Goal: Information Seeking & Learning: Learn about a topic

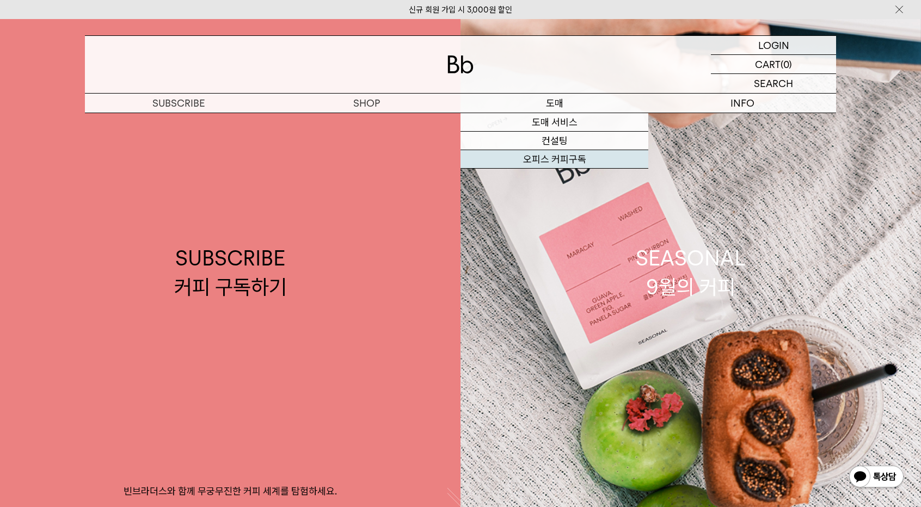
click at [550, 161] on link "오피스 커피구독" at bounding box center [555, 159] width 188 height 19
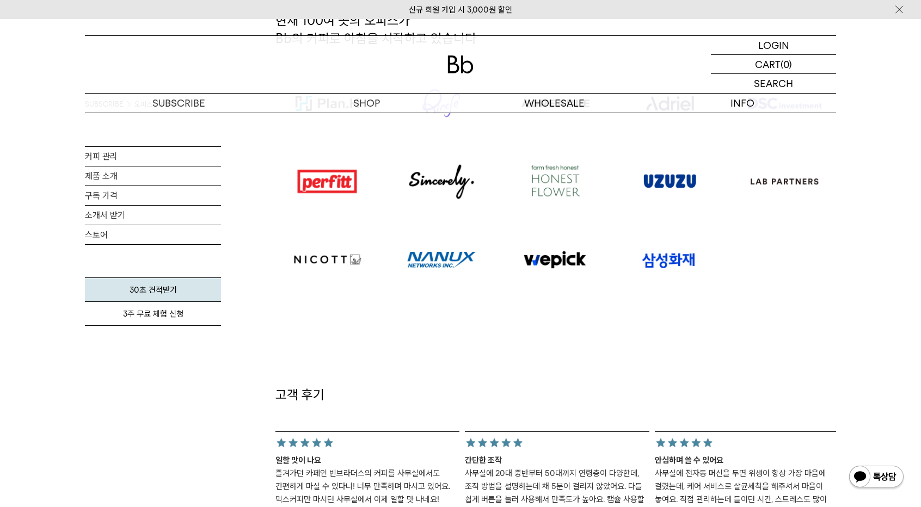
scroll to position [653, 0]
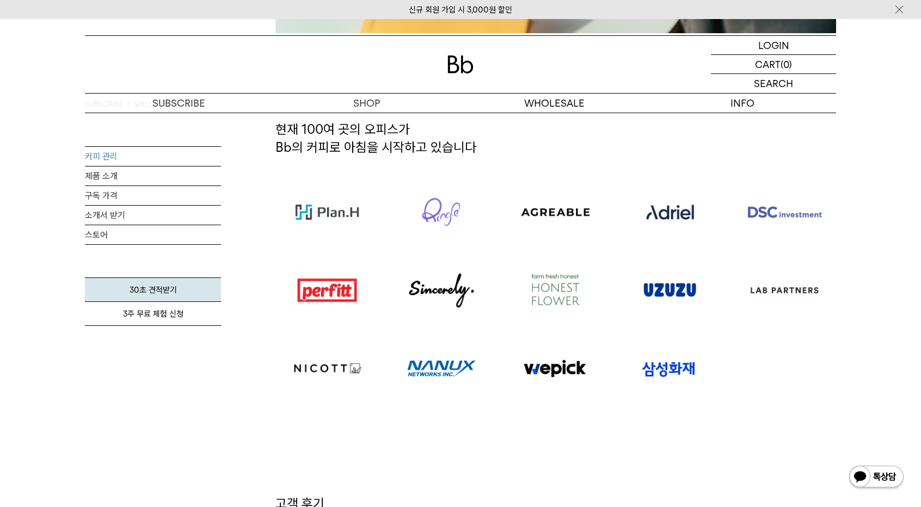
click at [115, 158] on link "커피 관리" at bounding box center [153, 156] width 136 height 19
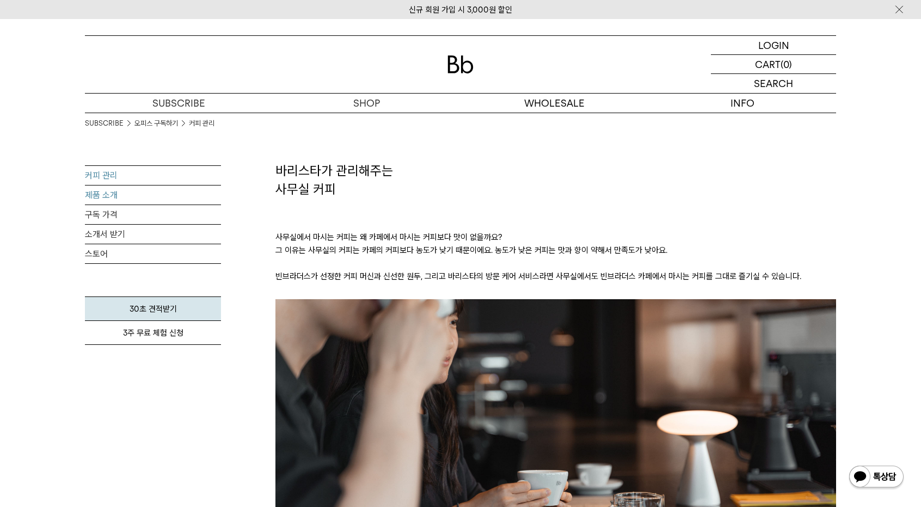
click at [111, 193] on link "제품 소개" at bounding box center [153, 195] width 136 height 19
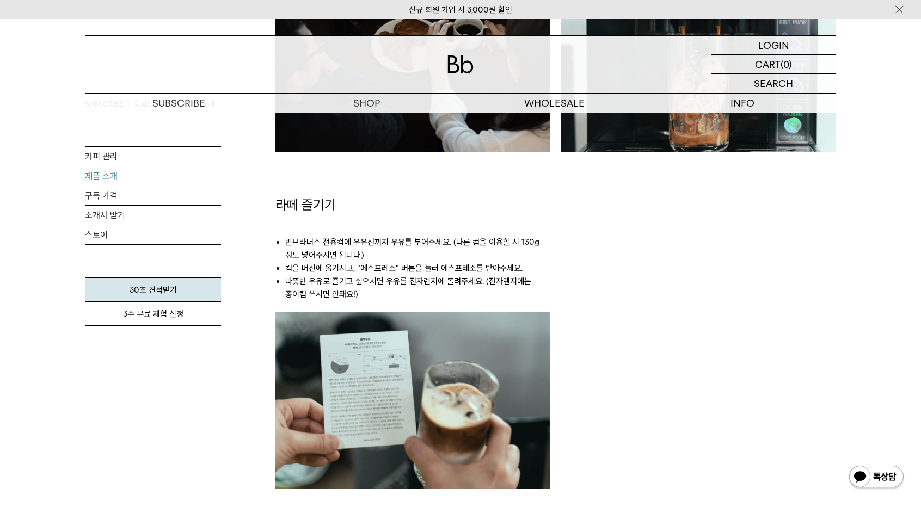
scroll to position [1198, 0]
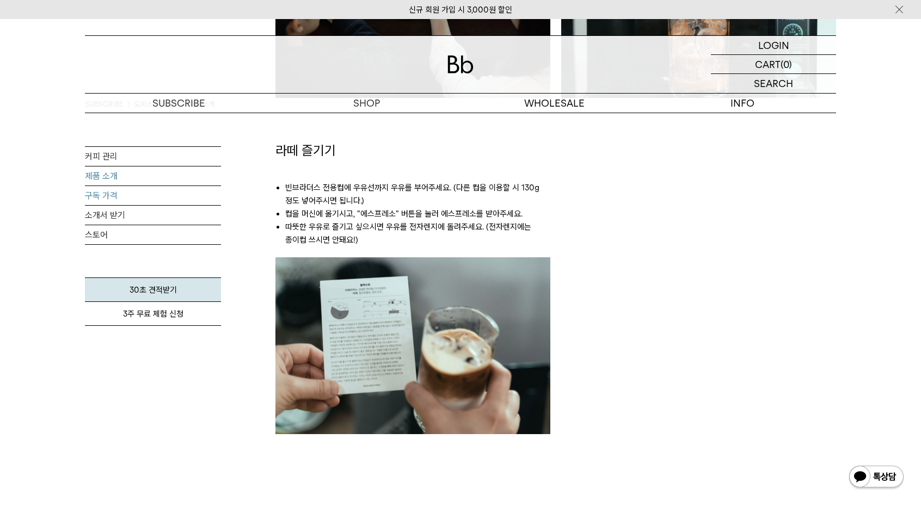
click at [138, 203] on link "구독 가격" at bounding box center [153, 195] width 136 height 19
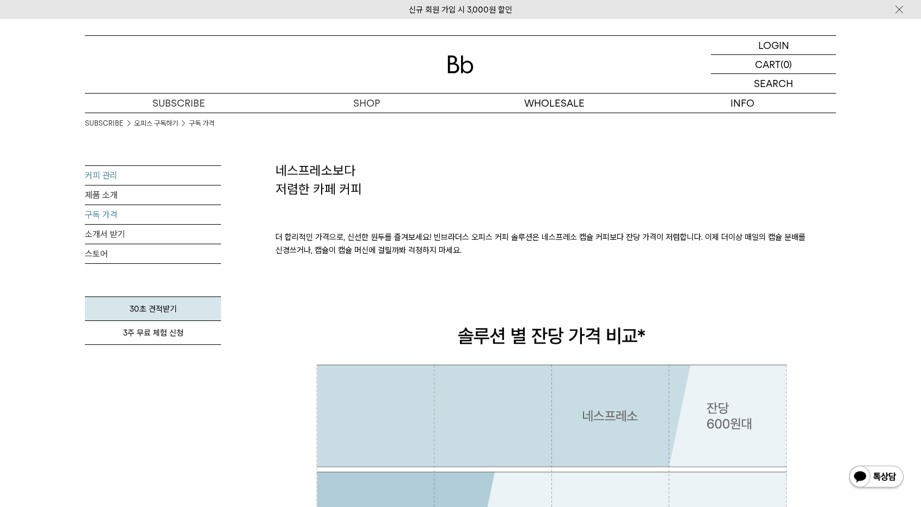
click at [156, 175] on link "커피 관리" at bounding box center [153, 175] width 136 height 19
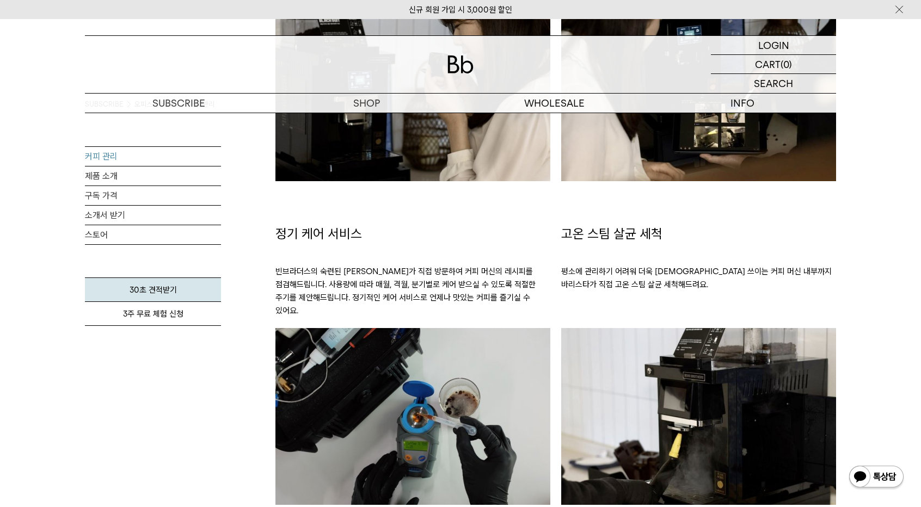
scroll to position [980, 0]
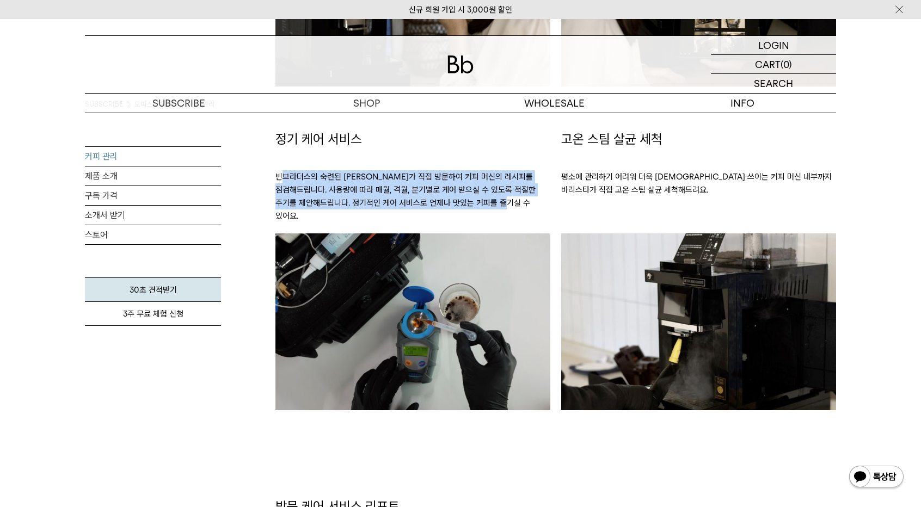
drag, startPoint x: 283, startPoint y: 178, endPoint x: 540, endPoint y: 200, distance: 257.3
click at [540, 200] on p "빈브라더스의 숙련된 바리스타가 직접 방문하여 커피 머신의 레시피를 점검해드립니다. 사용량에 따라 매월, 격월, 분기별로 케어 받으실 수 있도록…" at bounding box center [412, 191] width 275 height 85
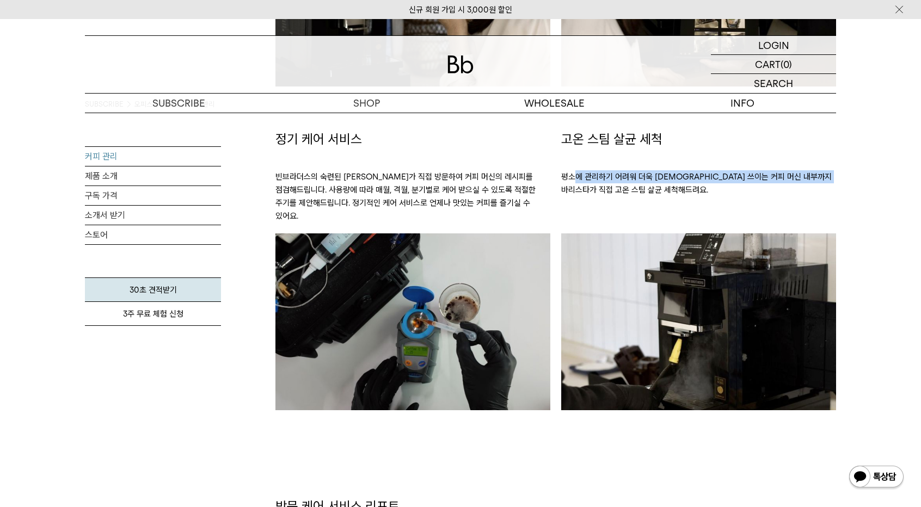
drag, startPoint x: 578, startPoint y: 177, endPoint x: 583, endPoint y: 189, distance: 13.7
click at [583, 189] on p "평소에 관리하기 어려워 더욱 신경 쓰이는 커피 머신 내부까지 바리스타가 직접 고온 스팀 살균 세척해드려요." at bounding box center [698, 178] width 275 height 59
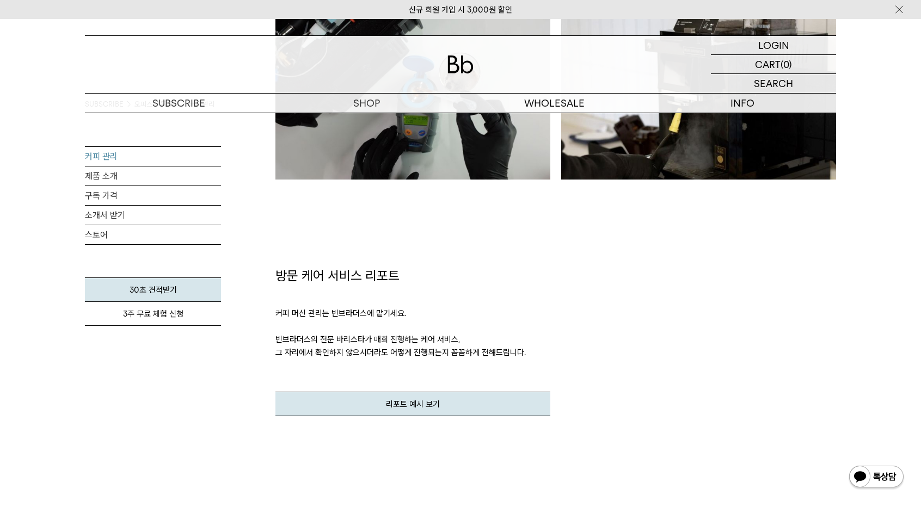
scroll to position [1307, 0]
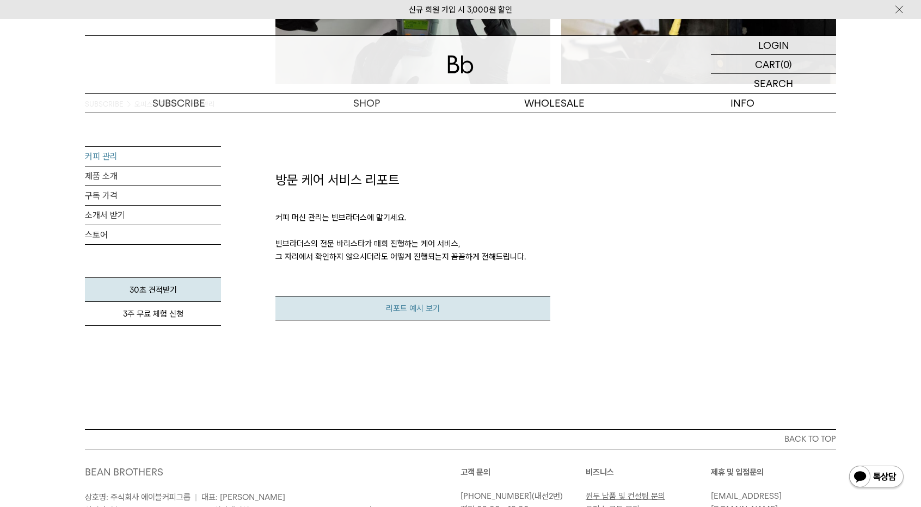
click at [442, 296] on link "리포트 예시 보기" at bounding box center [412, 308] width 275 height 24
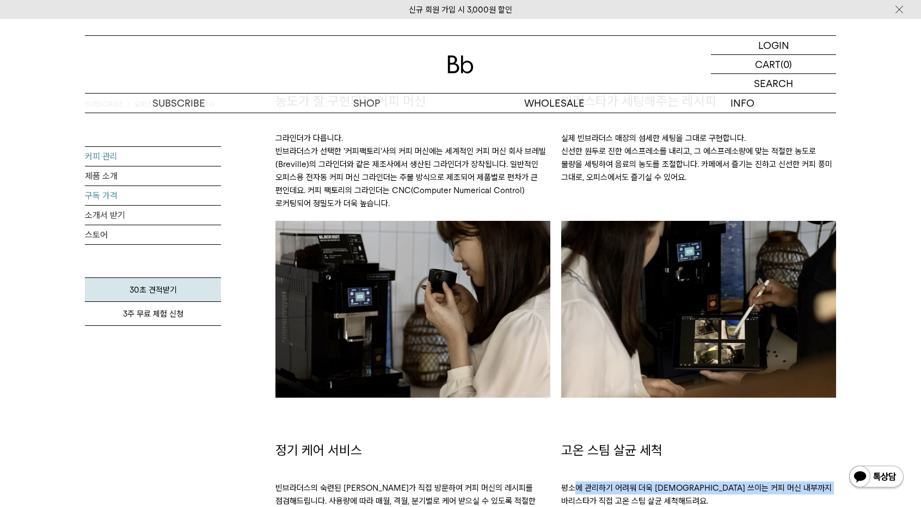
scroll to position [660, 0]
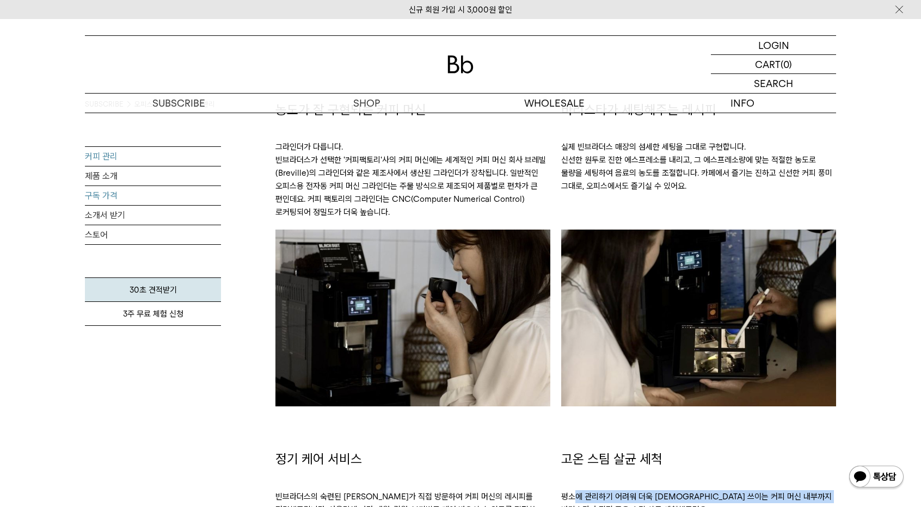
click at [156, 200] on link "구독 가격" at bounding box center [153, 195] width 136 height 19
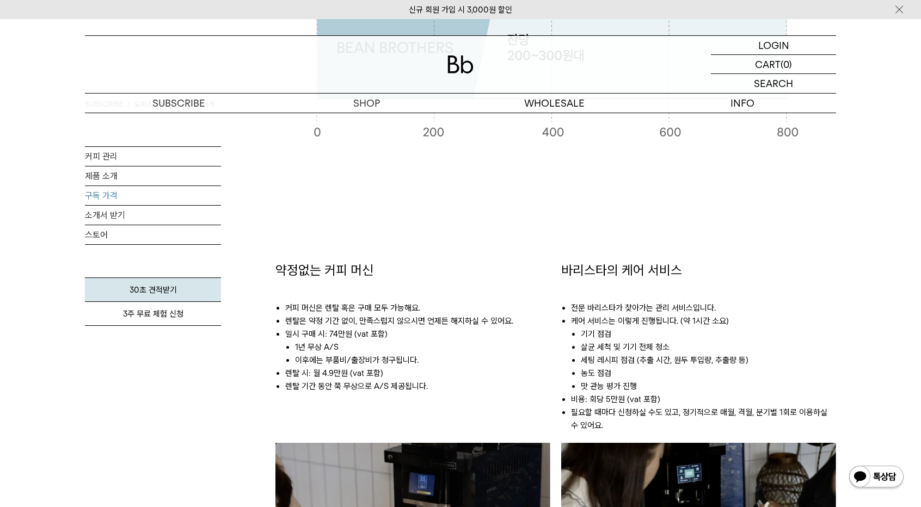
scroll to position [599, 0]
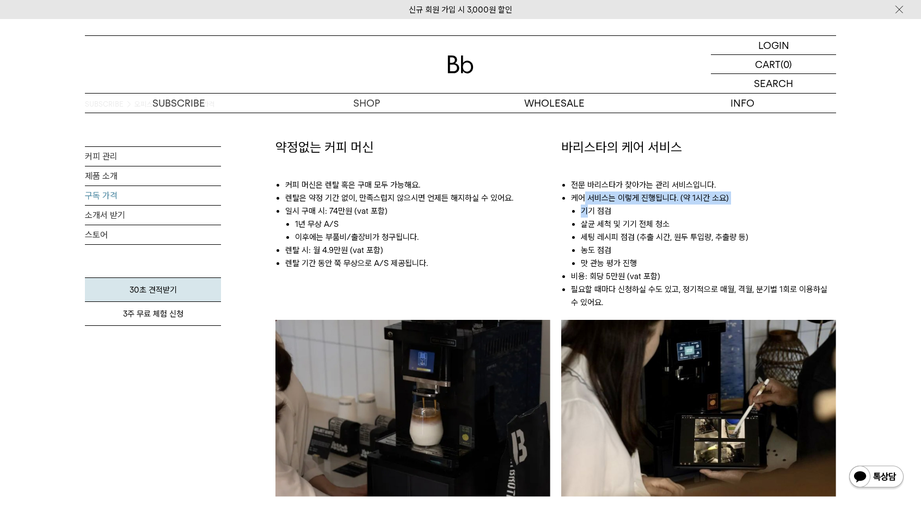
drag, startPoint x: 583, startPoint y: 198, endPoint x: 590, endPoint y: 209, distance: 13.0
click at [590, 209] on li "케어 서비스는 이렇게 진행됩니다. (약 1시간 소요) 기기 점검 살균 세척 및 기기 전체 청소 세팅 레시피 점검 (추출 시간, 원두 투입량, …" at bounding box center [703, 231] width 265 height 78
click at [589, 225] on li "살균 세척 및 기기 전체 청소" at bounding box center [708, 224] width 255 height 13
drag, startPoint x: 347, startPoint y: 189, endPoint x: 370, endPoint y: 199, distance: 25.4
click at [370, 199] on ul "커피 머신은 렌탈 혹은 구매 모두 가능해요. 렌탈은 약정 기간 없이, 만족스럽지 않으시면 언제든 해지하실 수 있어요. 일시 구매 시: 74만원…" at bounding box center [412, 219] width 275 height 124
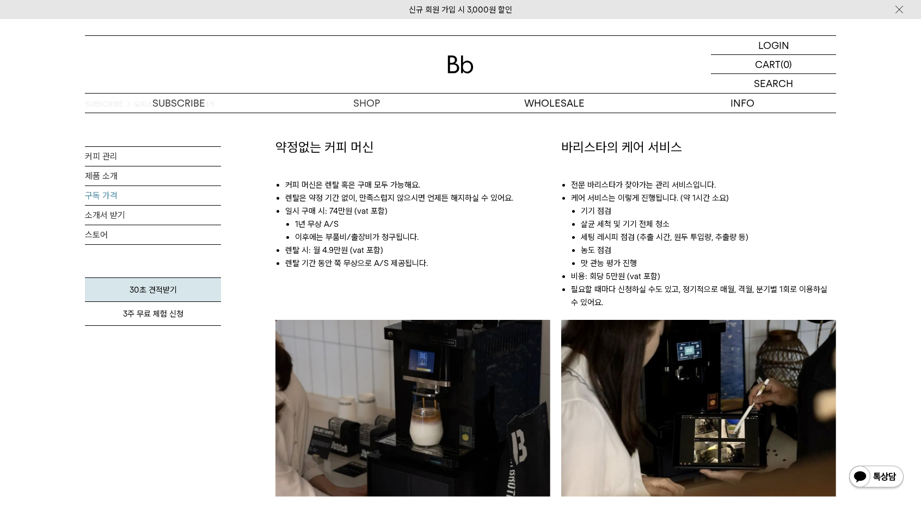
drag, startPoint x: 373, startPoint y: 205, endPoint x: 369, endPoint y: 209, distance: 5.8
click at [373, 206] on li "일시 구매 시: 74만원 (vat 포함) 1년 무상 A/S 이후에는 부품비/출장비가 청구됩니다." at bounding box center [417, 224] width 265 height 39
click at [346, 211] on li "일시 구매 시: 74만원 (vat 포함) 1년 무상 A/S 이후에는 부품비/출장비가 청구됩니다." at bounding box center [417, 224] width 265 height 39
drag, startPoint x: 321, startPoint y: 211, endPoint x: 364, endPoint y: 214, distance: 42.6
click at [364, 214] on li "일시 구매 시: 74만원 (vat 포함) 1년 무상 A/S 이후에는 부품비/출장비가 청구됩니다." at bounding box center [417, 224] width 265 height 39
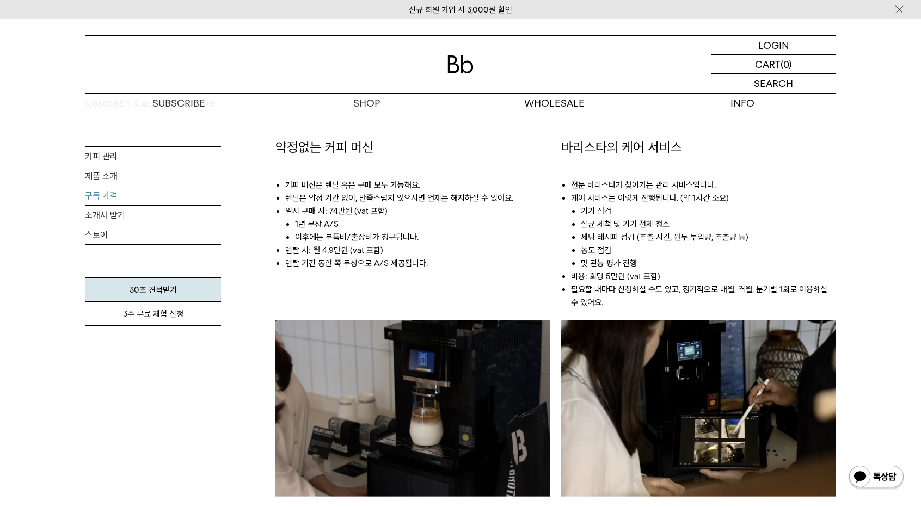
click at [366, 229] on li "1년 무상 A/S" at bounding box center [422, 224] width 255 height 13
drag, startPoint x: 298, startPoint y: 252, endPoint x: 382, endPoint y: 250, distance: 84.4
click at [382, 250] on li "렌탈 시: 월 4.9만원 (vat 포함)" at bounding box center [417, 250] width 265 height 13
click at [399, 258] on li "렌탈 기간 동안 쭉 무상으로 A/S 제공됩니다." at bounding box center [417, 263] width 265 height 13
drag, startPoint x: 287, startPoint y: 265, endPoint x: 426, endPoint y: 263, distance: 139.4
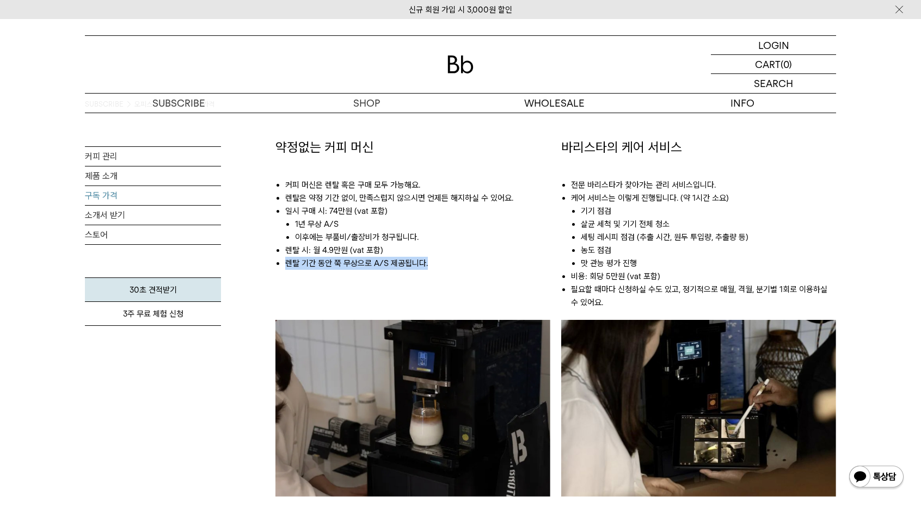
click at [426, 263] on li "렌탈 기간 동안 쭉 무상으로 A/S 제공됩니다." at bounding box center [417, 263] width 265 height 13
click at [451, 265] on li "렌탈 기간 동안 쭉 무상으로 A/S 제공됩니다." at bounding box center [417, 263] width 265 height 13
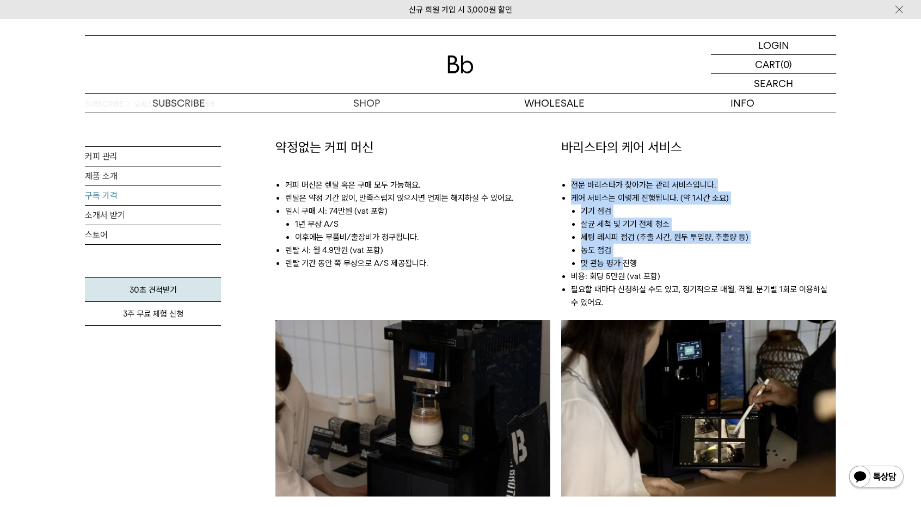
drag, startPoint x: 569, startPoint y: 185, endPoint x: 623, endPoint y: 266, distance: 97.5
click at [623, 266] on ul "전문 바리스타가 찾아가는 관리 서비스입니다. 케어 서비스는 이렇게 진행됩니다. (약 1시간 소요) 기기 점검 살균 세척 및 기기 전체 청소 세…" at bounding box center [698, 238] width 275 height 163
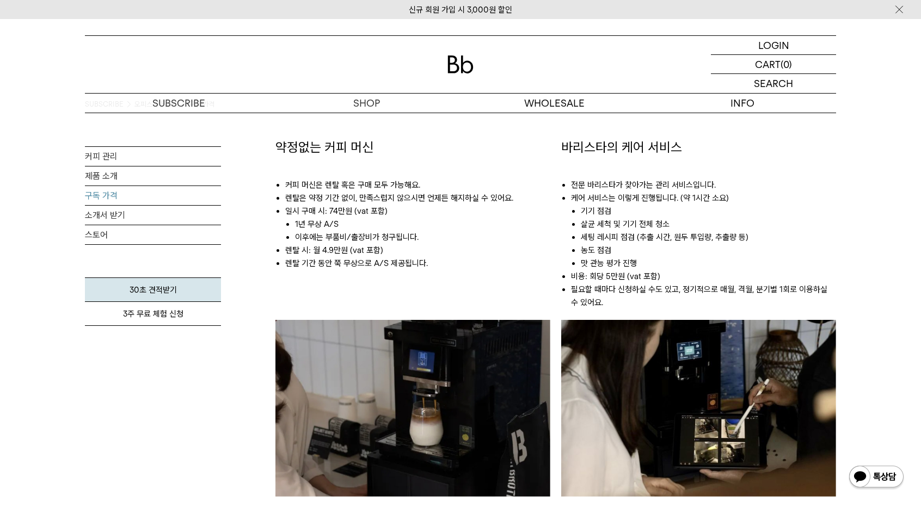
click at [624, 277] on li "비용: 회당 5만원 (vat 포함)" at bounding box center [703, 276] width 265 height 13
drag, startPoint x: 587, startPoint y: 279, endPoint x: 629, endPoint y: 287, distance: 42.6
click at [629, 287] on ul "전문 바리스타가 찾아가는 관리 서비스입니다. 케어 서비스는 이렇게 진행됩니다. (약 1시간 소요) 기기 점검 살균 세척 및 기기 전체 청소 세…" at bounding box center [698, 238] width 275 height 163
click at [674, 285] on li "필요할 때마다 신청하실 수도 있고, 정기적으로 매월, 격월, 분기별 1회로 이용하실 수 있어요." at bounding box center [703, 296] width 265 height 26
drag, startPoint x: 751, startPoint y: 292, endPoint x: 796, endPoint y: 292, distance: 45.2
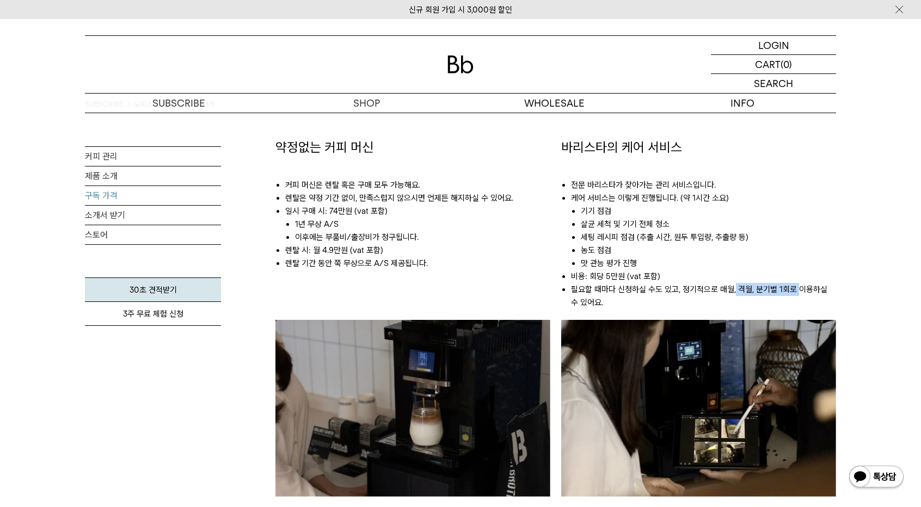
click at [796, 292] on li "필요할 때마다 신청하실 수도 있고, 정기적으로 매월, 격월, 분기별 1회로 이용하실 수 있어요." at bounding box center [703, 296] width 265 height 26
click at [704, 293] on li "필요할 때마다 신청하실 수도 있고, 정기적으로 매월, 격월, 분기별 1회로 이용하실 수 있어요." at bounding box center [703, 296] width 265 height 26
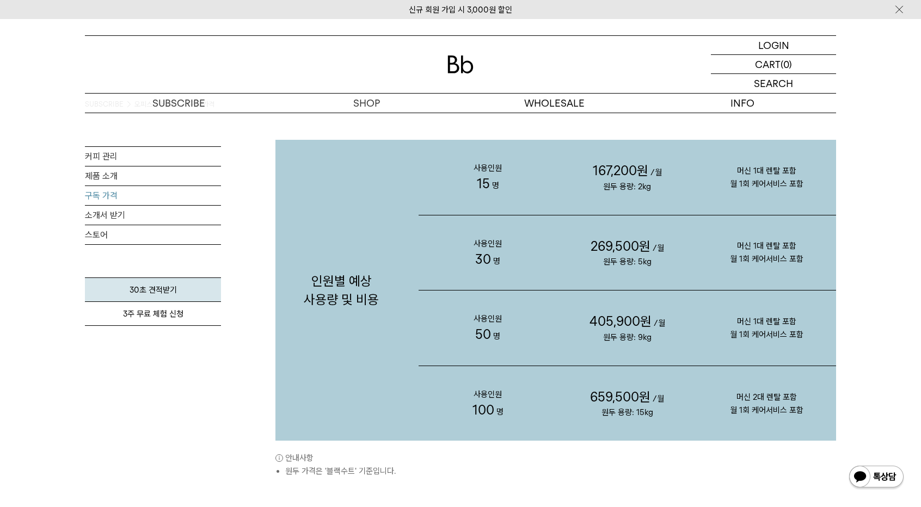
scroll to position [1089, 0]
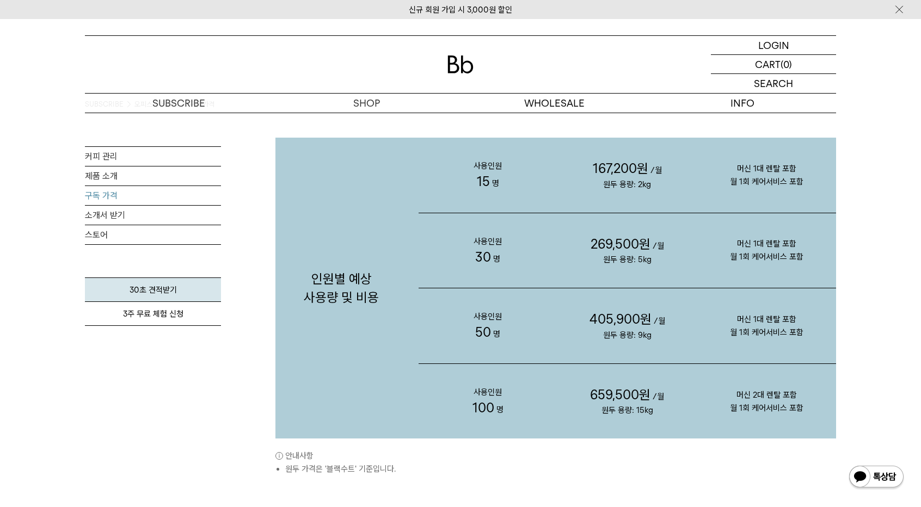
click at [642, 414] on span "원두 용량: 15kg" at bounding box center [628, 411] width 52 height 10
click at [483, 200] on p "사용인원 15 명" at bounding box center [488, 175] width 139 height 75
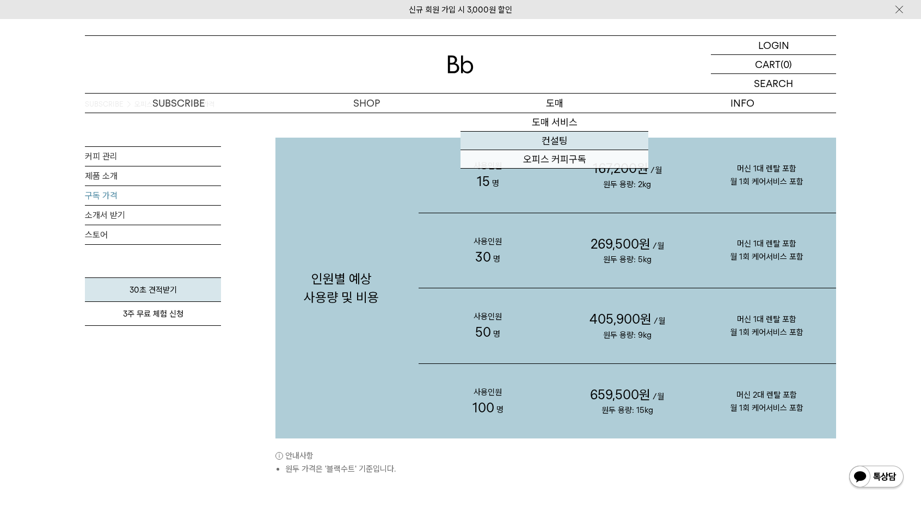
click at [561, 137] on link "컨설팅" at bounding box center [555, 141] width 188 height 19
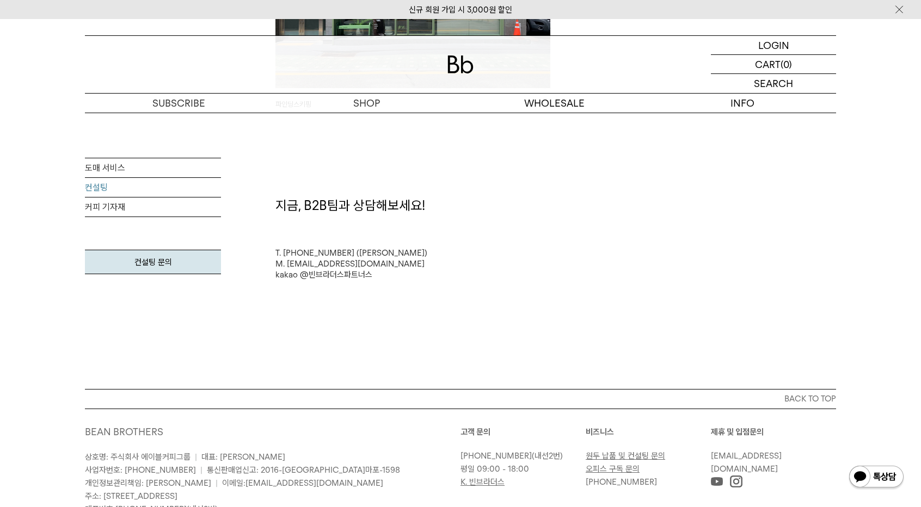
scroll to position [2885, 0]
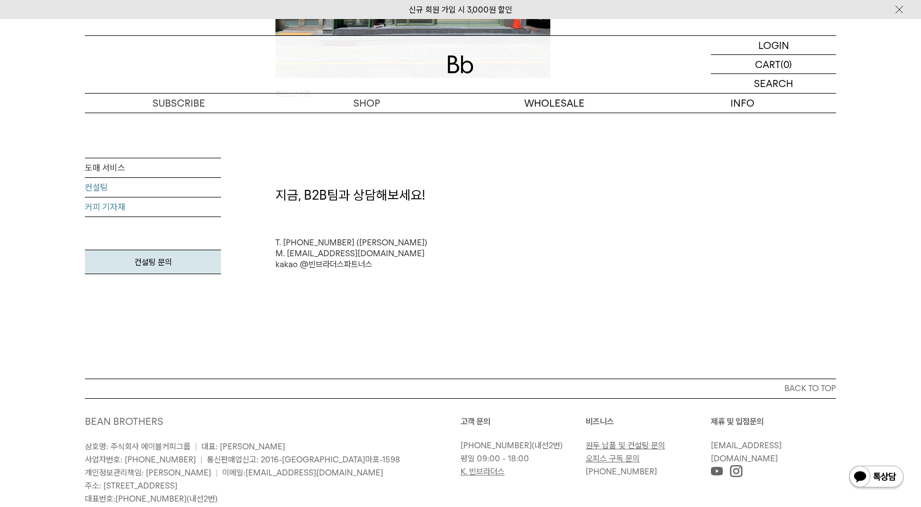
click at [135, 202] on link "커피 기자재" at bounding box center [153, 208] width 136 height 20
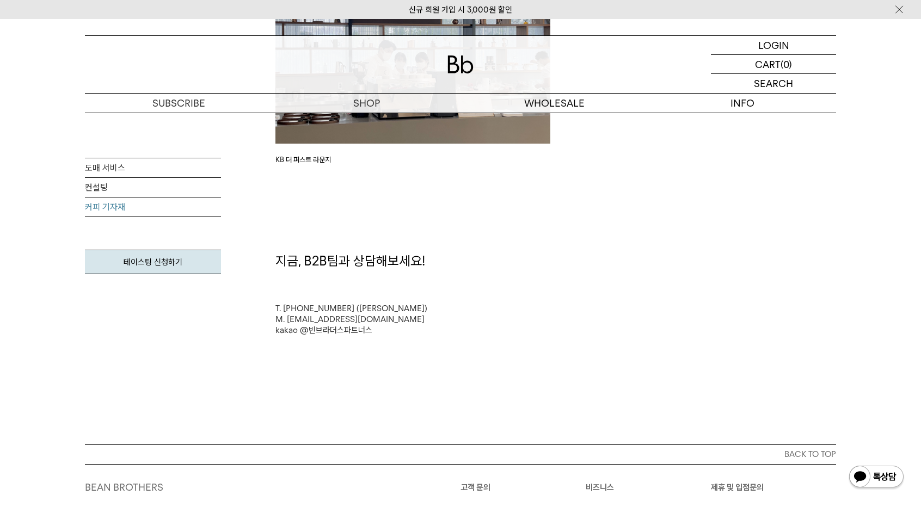
scroll to position [2147, 0]
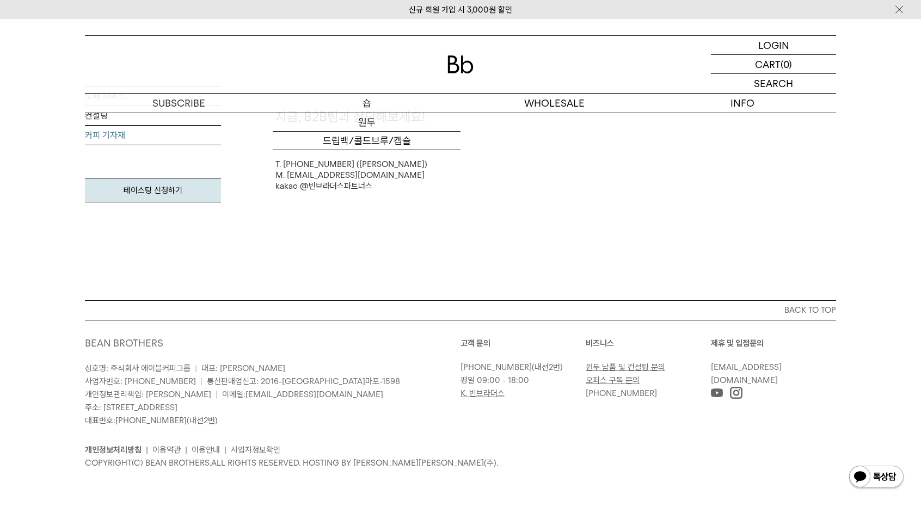
click at [369, 102] on p "숍" at bounding box center [367, 103] width 188 height 19
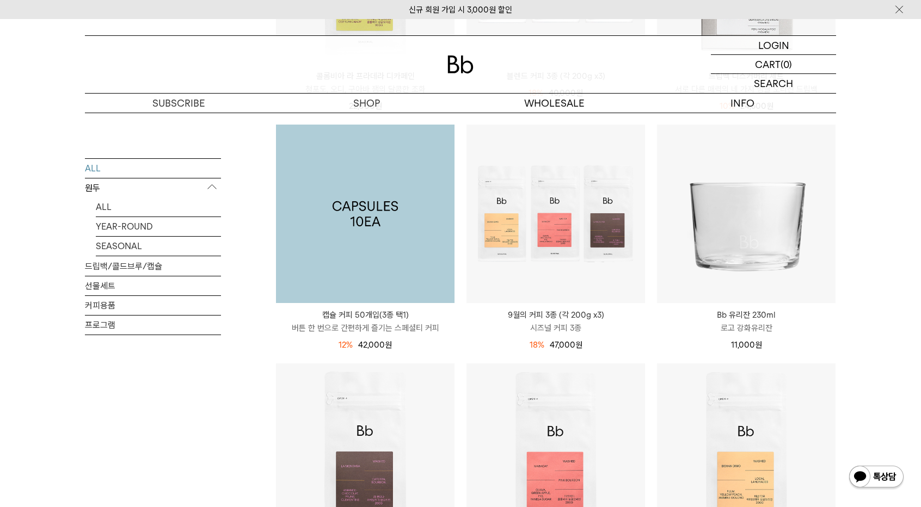
scroll to position [653, 0]
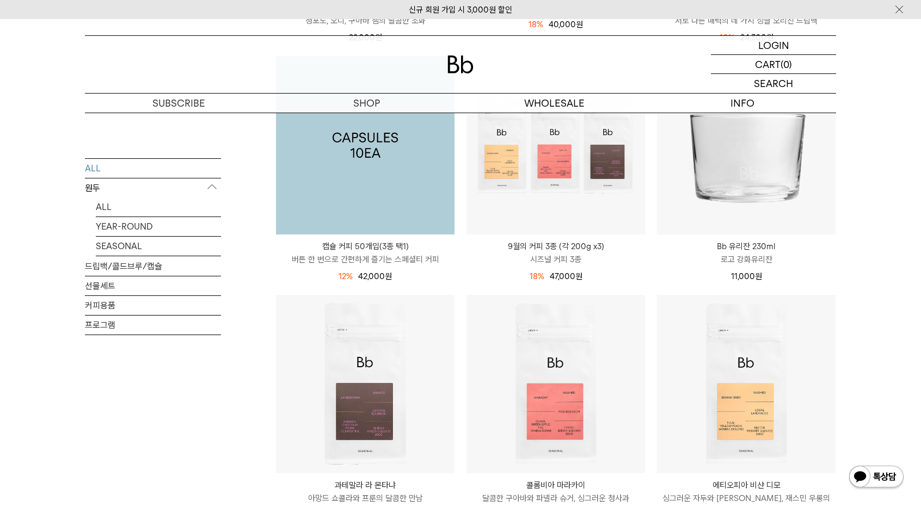
click at [383, 181] on img at bounding box center [365, 145] width 179 height 179
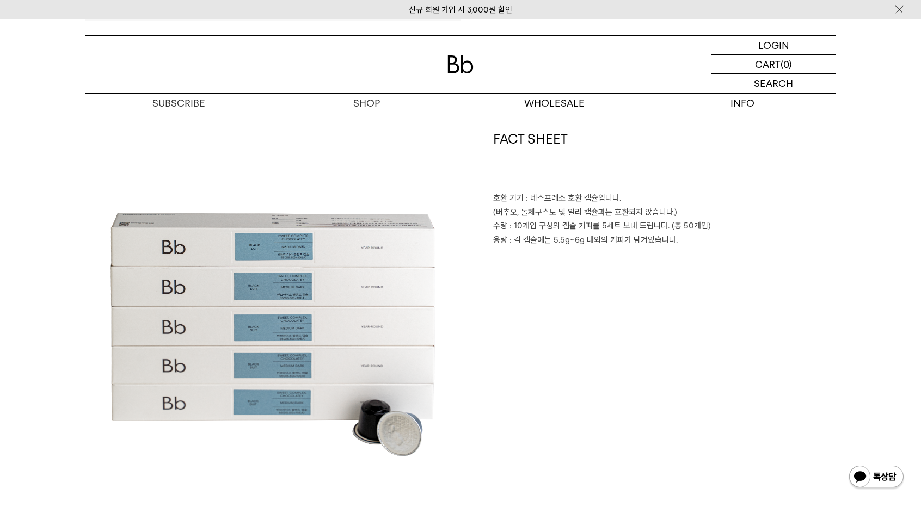
scroll to position [490, 0]
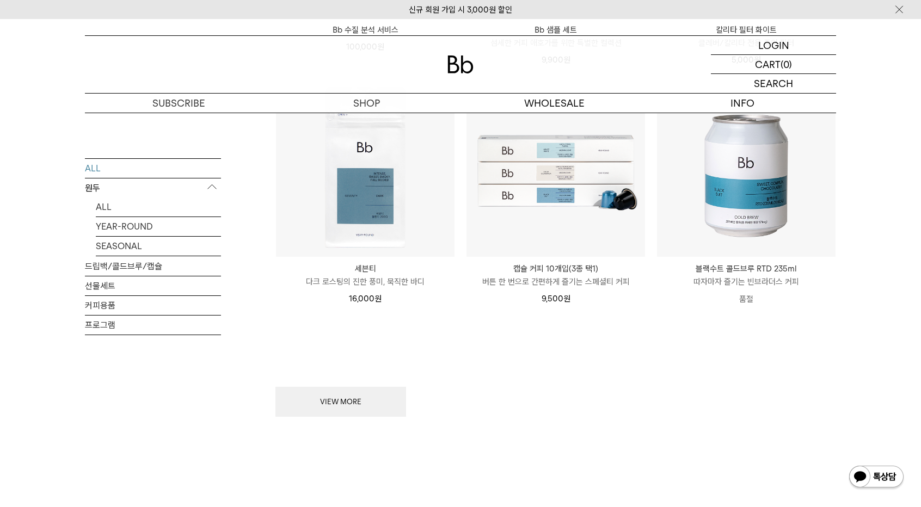
scroll to position [1415, 0]
